Goal: Task Accomplishment & Management: Manage account settings

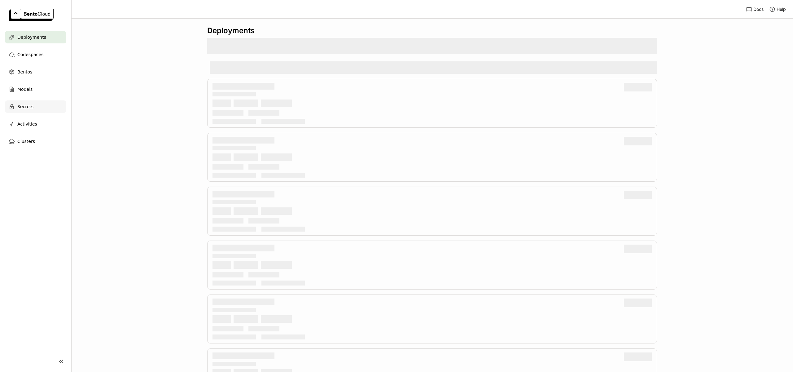
click at [19, 110] on span "Secrets" at bounding box center [25, 106] width 16 height 7
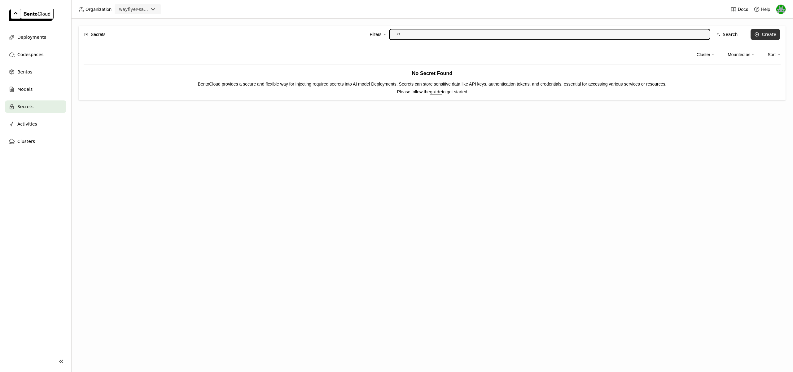
click at [770, 35] on div "Create" at bounding box center [769, 34] width 15 height 5
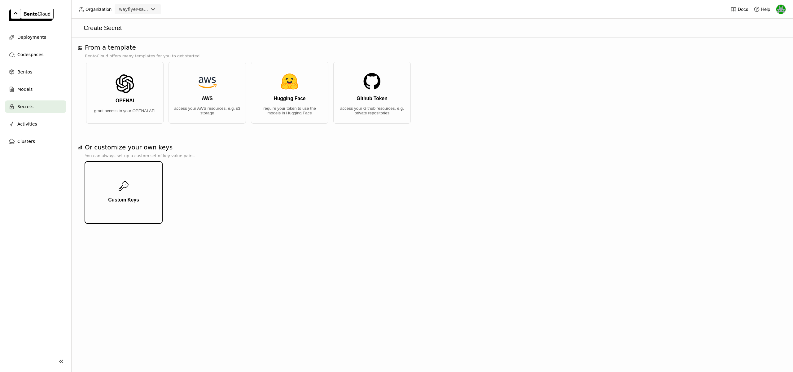
click at [135, 189] on button "Custom Keys" at bounding box center [123, 192] width 77 height 62
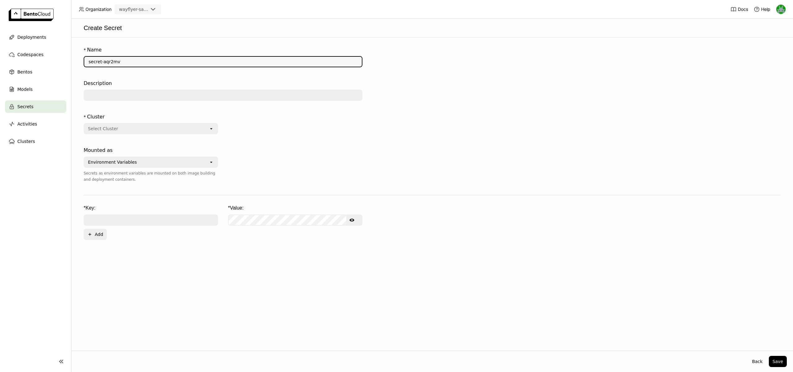
drag, startPoint x: 126, startPoint y: 62, endPoint x: 85, endPoint y: 61, distance: 41.5
click at [85, 61] on input "secret-aqr2mv" at bounding box center [222, 62] width 277 height 10
type input "snowflake_credentials"
click at [91, 91] on input "text" at bounding box center [222, 95] width 277 height 10
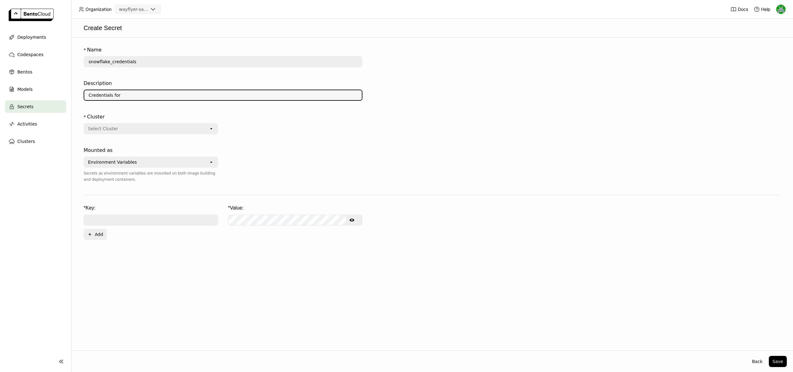
click at [198, 165] on div "Environment Variables" at bounding box center [146, 162] width 124 height 10
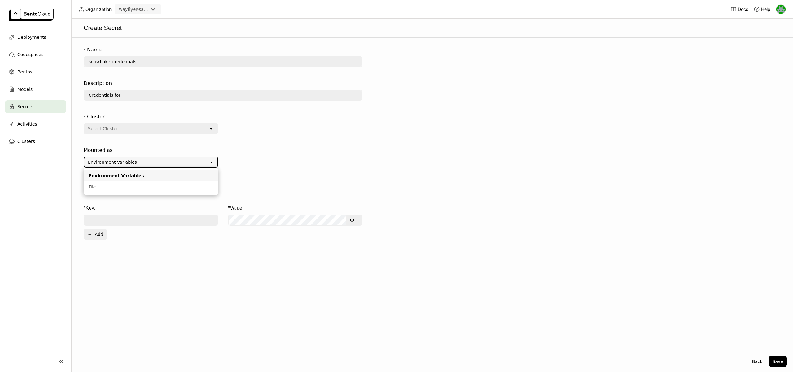
click at [245, 162] on div at bounding box center [295, 168] width 134 height 48
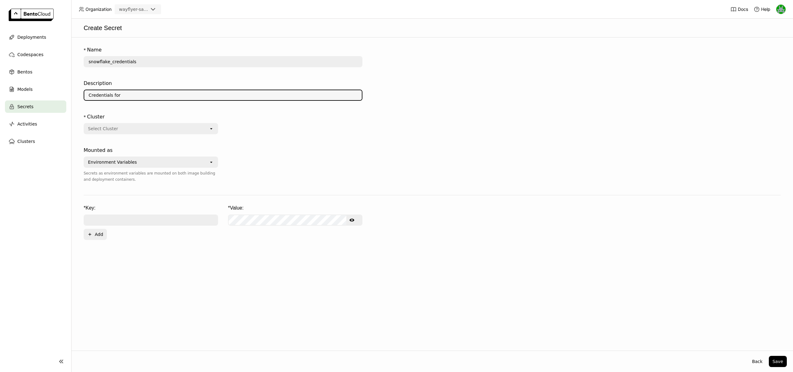
click at [133, 94] on input "Credentials for" at bounding box center [222, 95] width 277 height 10
type input "Credentials for accessing Snowflake resources"
click at [153, 124] on div "Select Cluster" at bounding box center [146, 129] width 124 height 10
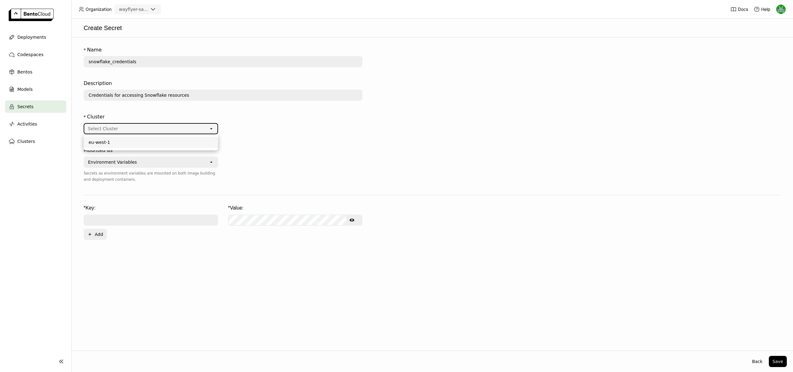
click at [142, 142] on div "eu-west-1" at bounding box center [151, 142] width 124 height 6
click at [145, 157] on div "Environment Variables" at bounding box center [146, 162] width 124 height 10
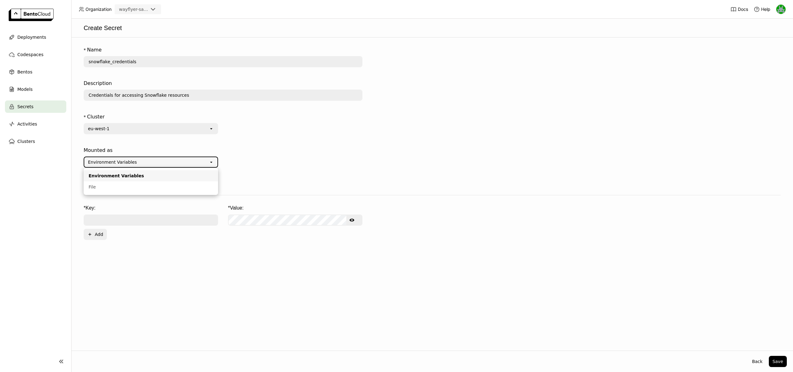
click at [147, 147] on div "Mounted as" at bounding box center [151, 149] width 134 height 7
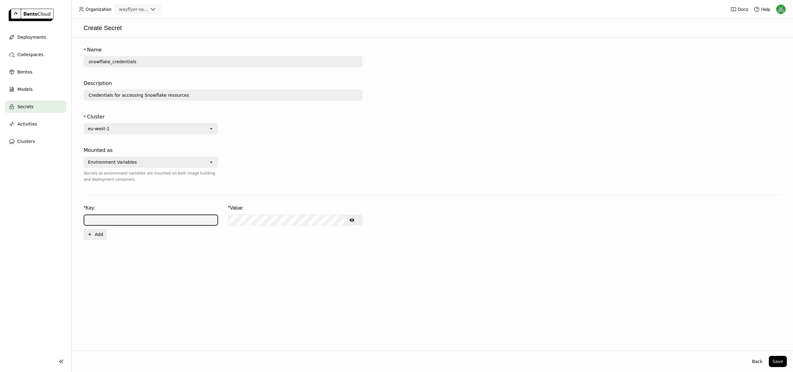
click at [114, 221] on input "text" at bounding box center [150, 220] width 133 height 10
type input "s"
type input "SNOWFLAKE_CREDENTIALS"
click at [353, 220] on icon "Show password text" at bounding box center [351, 219] width 5 height 3
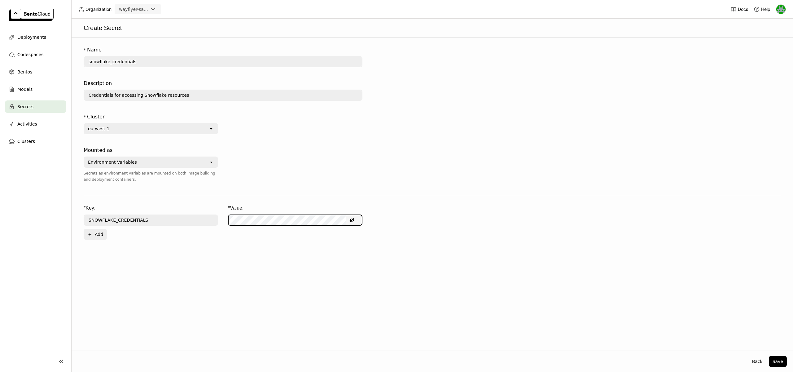
scroll to position [0, 0]
click at [98, 236] on button "Plus Add" at bounding box center [95, 234] width 23 height 11
click at [229, 260] on div "* Name snowflake_credentials Description Credentials for accessing Snowflake re…" at bounding box center [432, 193] width 722 height 313
click at [373, 234] on icon "button" at bounding box center [371, 234] width 3 height 3
click at [778, 363] on button "Save" at bounding box center [778, 361] width 18 height 11
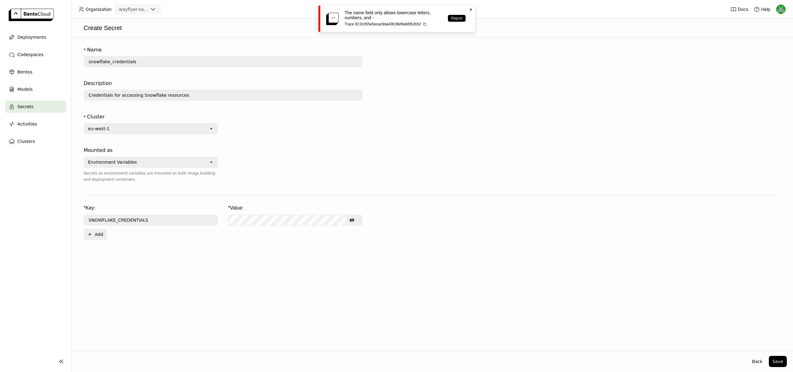
click at [135, 220] on input "SNOWFLAKE_CREDENTIALS" at bounding box center [150, 220] width 133 height 10
click at [111, 62] on input "snowflake_credentials" at bounding box center [222, 62] width 277 height 10
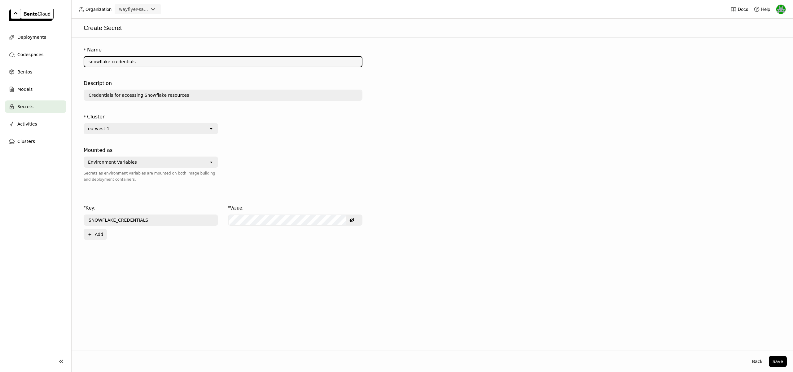
type input "snowflake-credentials"
click at [280, 274] on div "* Name snowflake-credentials Description Credentials for accessing Snowflake re…" at bounding box center [432, 193] width 722 height 313
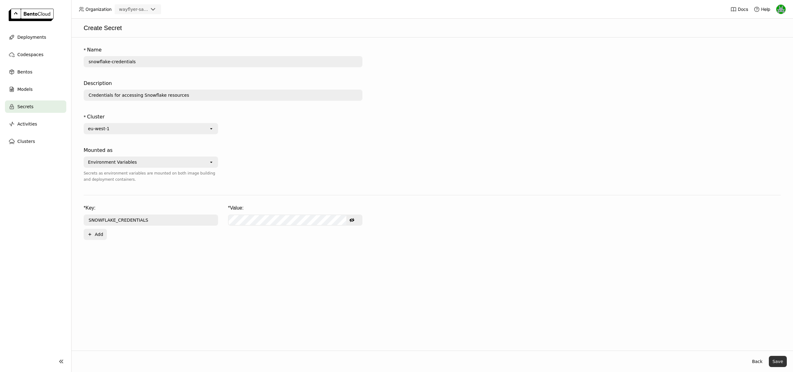
click at [777, 360] on button "Save" at bounding box center [778, 361] width 18 height 11
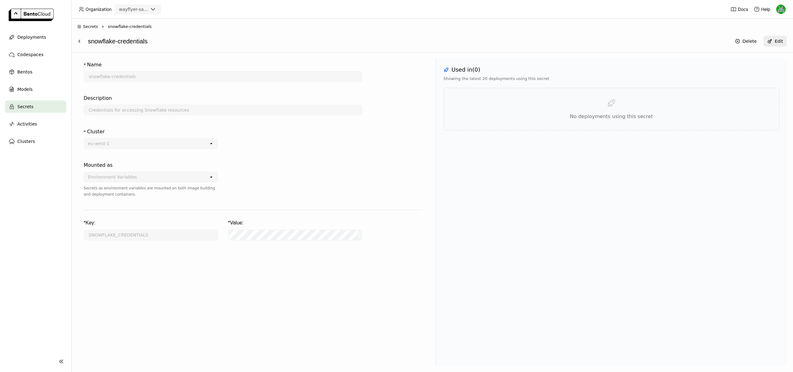
click at [149, 10] on icon at bounding box center [152, 9] width 7 height 7
click at [136, 36] on div "wayflyer-prod" at bounding box center [138, 39] width 37 height 6
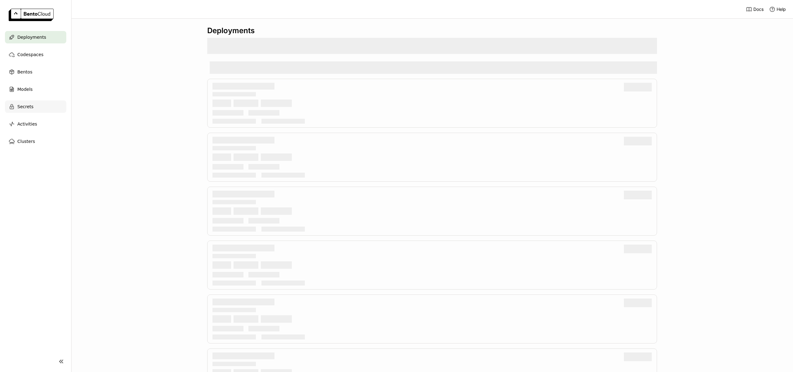
click at [29, 106] on span "Secrets" at bounding box center [25, 106] width 16 height 7
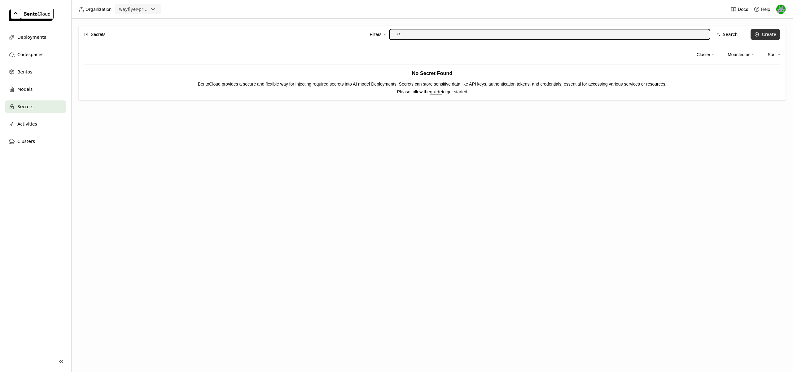
click at [762, 31] on button "Create" at bounding box center [764, 34] width 29 height 11
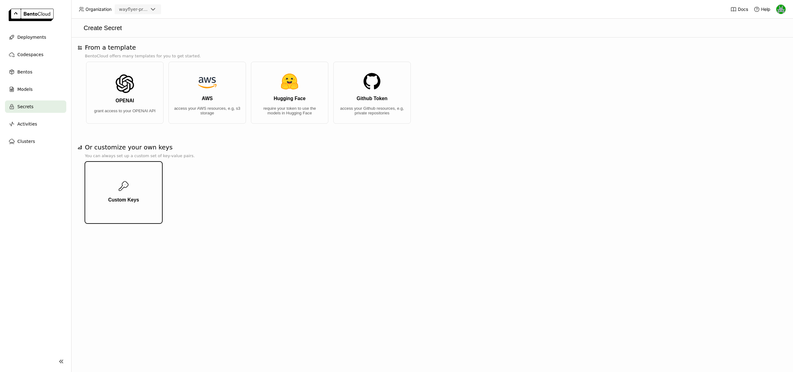
click at [138, 172] on button "Custom Keys" at bounding box center [123, 192] width 77 height 62
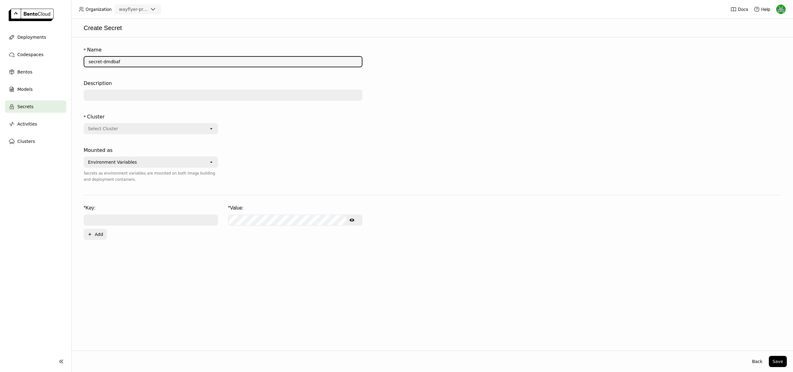
click at [135, 62] on input "secret-dmdbaf" at bounding box center [222, 62] width 277 height 10
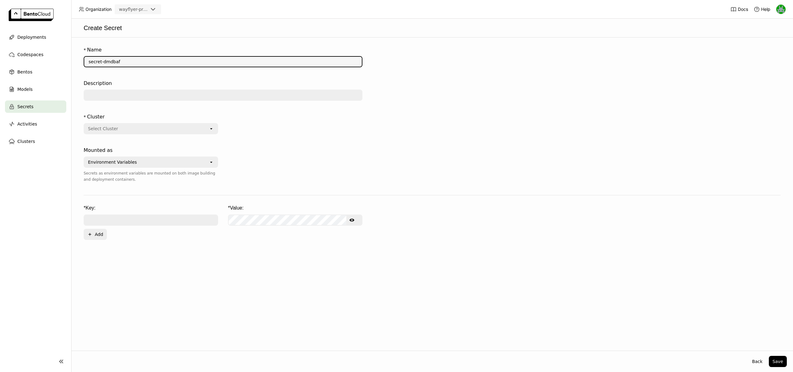
click at [135, 62] on input "secret-dmdbaf" at bounding box center [222, 62] width 277 height 10
type input "snowflake-credentials"
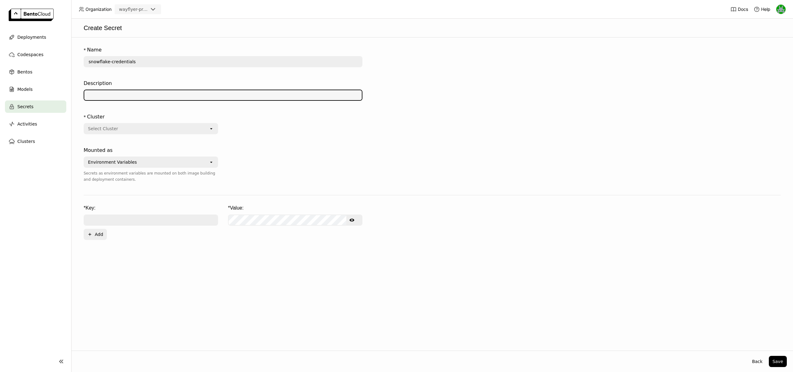
click at [135, 92] on input "text" at bounding box center [222, 95] width 277 height 10
type input "Credentials to Access Snowflake Resources"
click at [170, 131] on div "Select Cluster" at bounding box center [146, 129] width 124 height 10
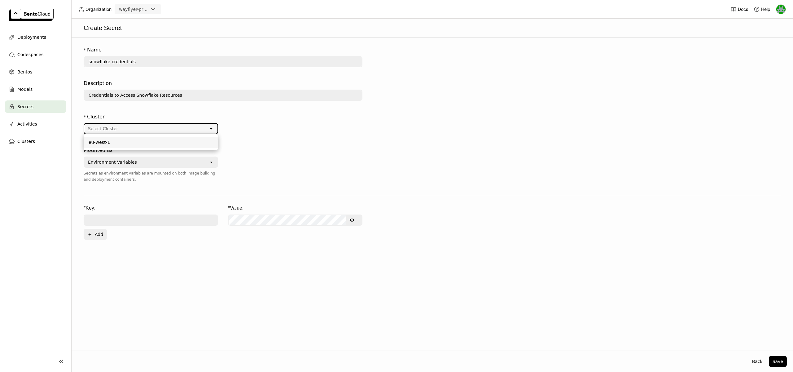
click at [145, 144] on div "eu-west-1" at bounding box center [151, 142] width 124 height 6
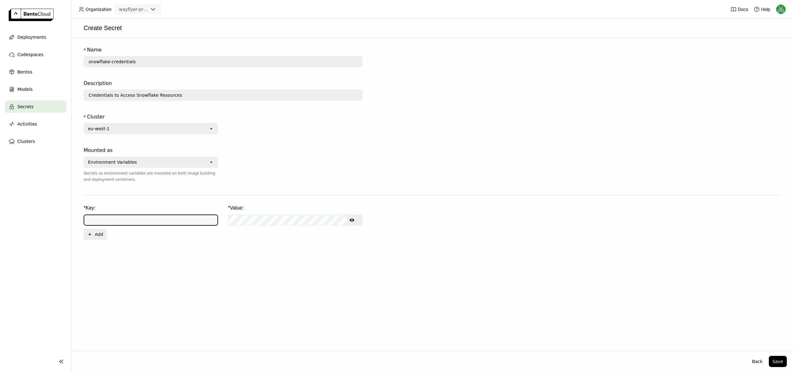
click at [162, 216] on input "text" at bounding box center [150, 220] width 133 height 10
type input "S"
type input "SNOWFLAKE_CREDENTIALS"
click at [351, 219] on icon "Show password text" at bounding box center [351, 219] width 5 height 3
click at [775, 360] on button "Save" at bounding box center [778, 361] width 18 height 11
